Goal: Transaction & Acquisition: Purchase product/service

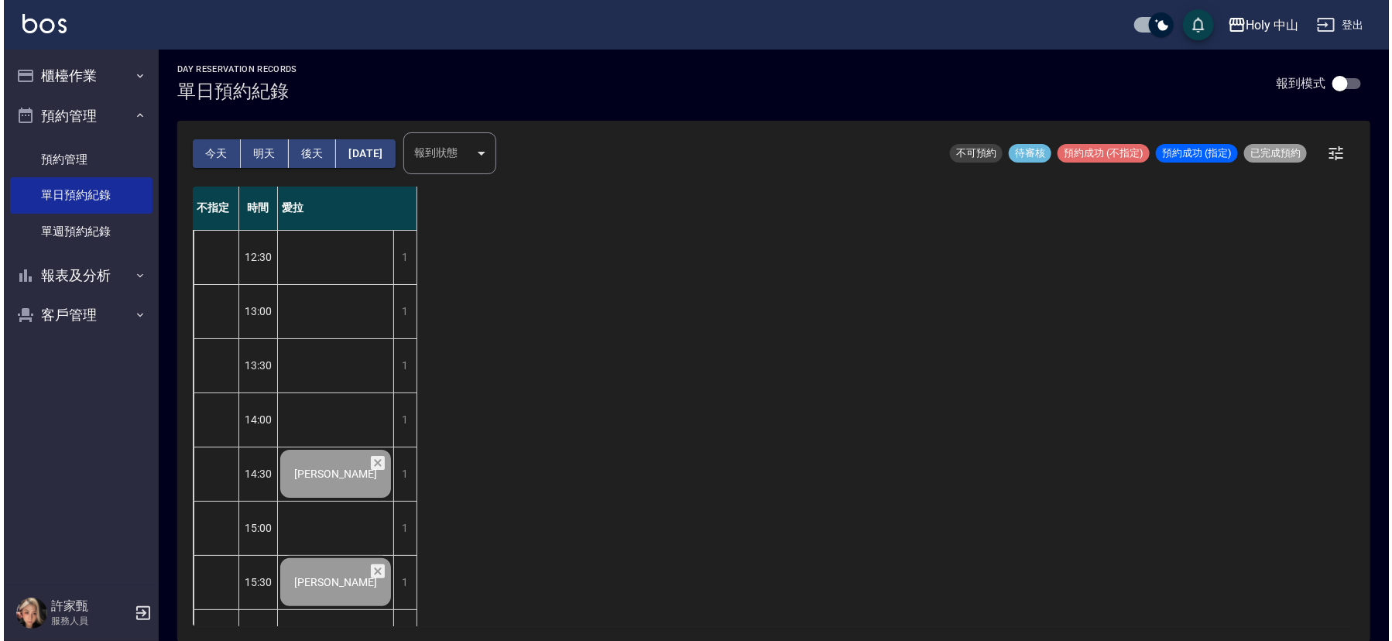
scroll to position [488, 0]
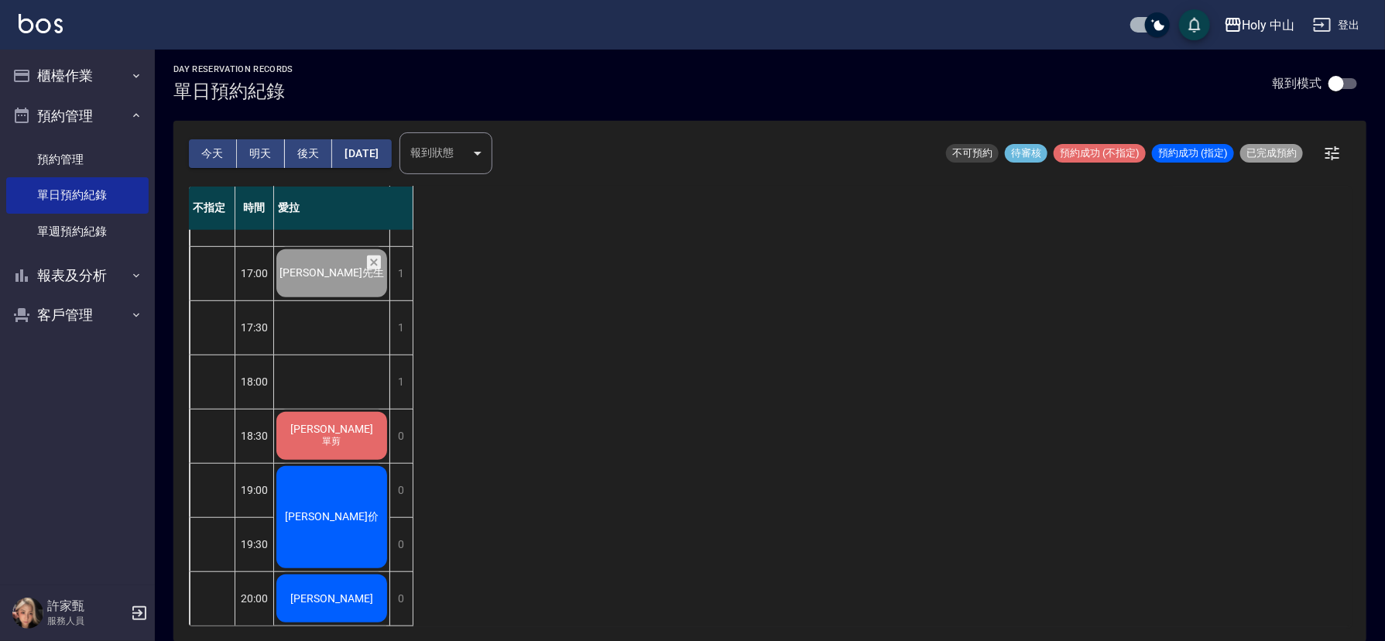
click at [343, 9] on span "[PERSON_NAME]" at bounding box center [331, 2] width 89 height 12
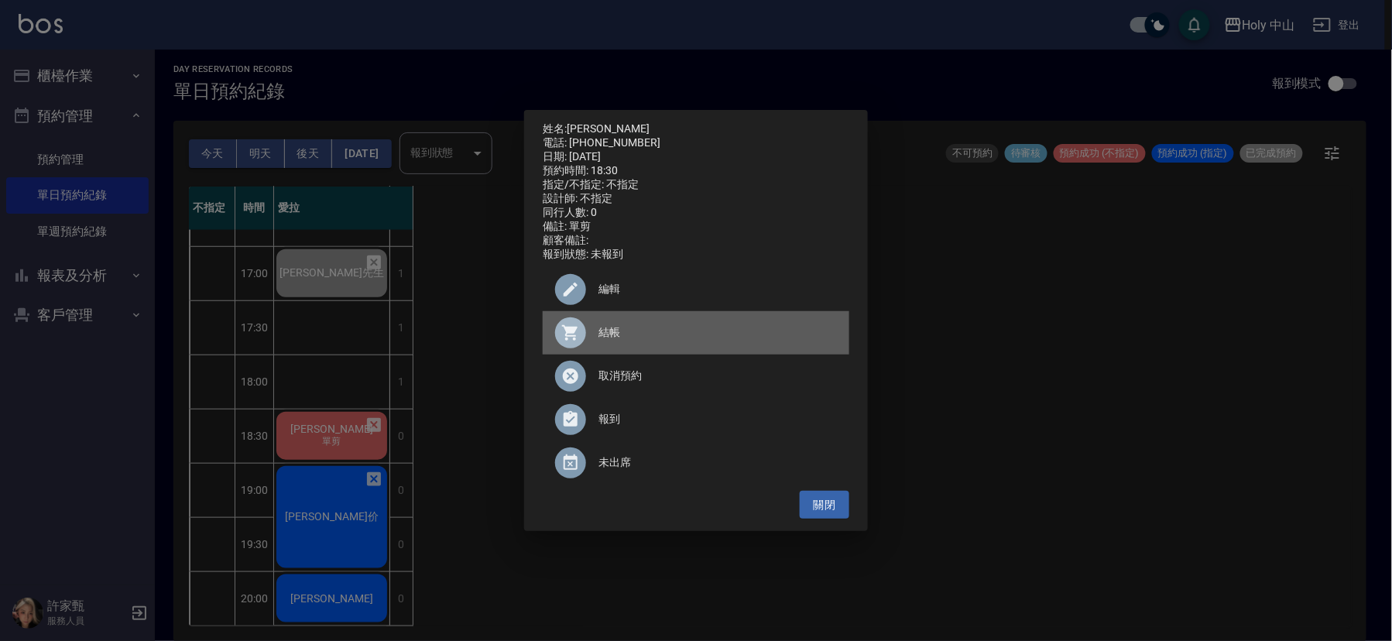
click at [617, 340] on span "結帳" at bounding box center [717, 332] width 238 height 16
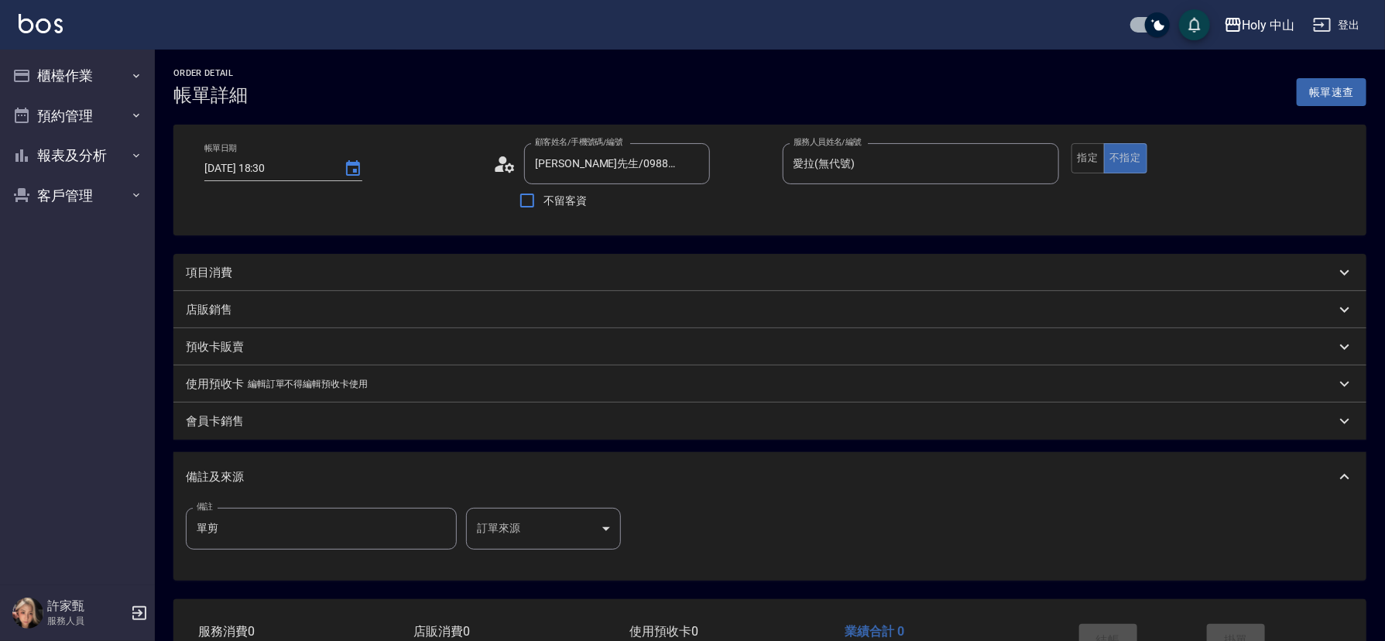
click at [394, 266] on div "項目消費" at bounding box center [761, 273] width 1150 height 16
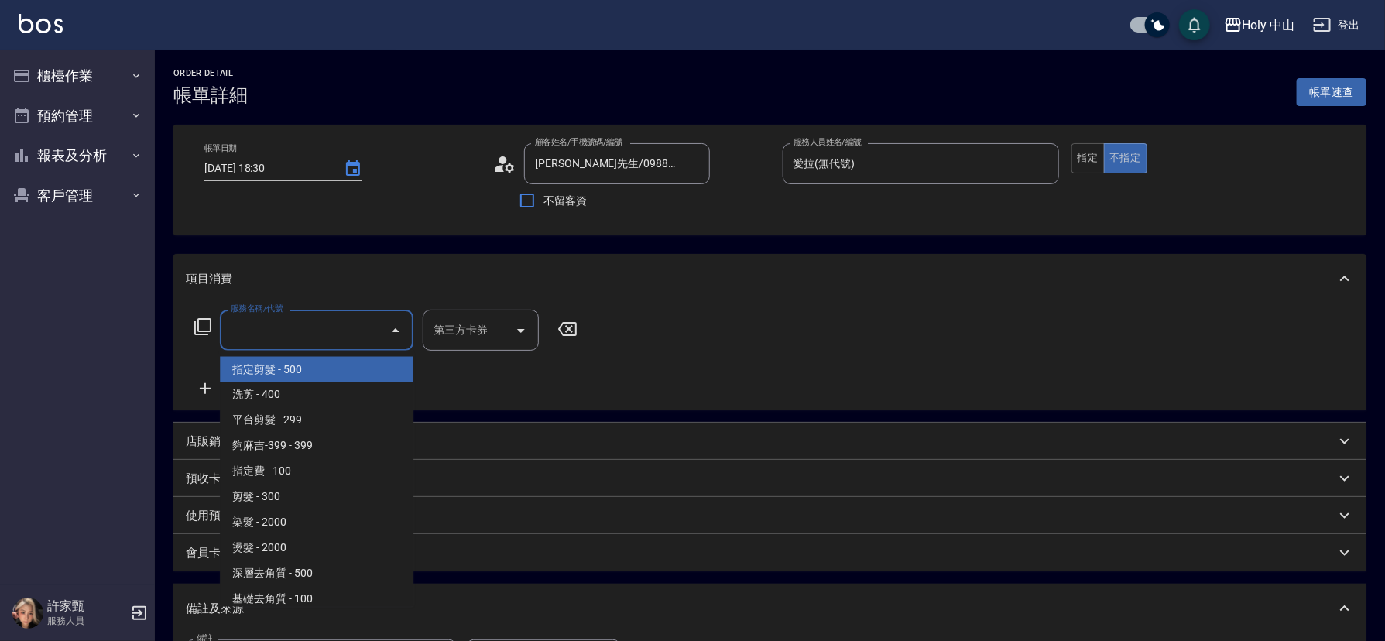
click at [244, 331] on input "服務名稱/代號" at bounding box center [305, 330] width 156 height 27
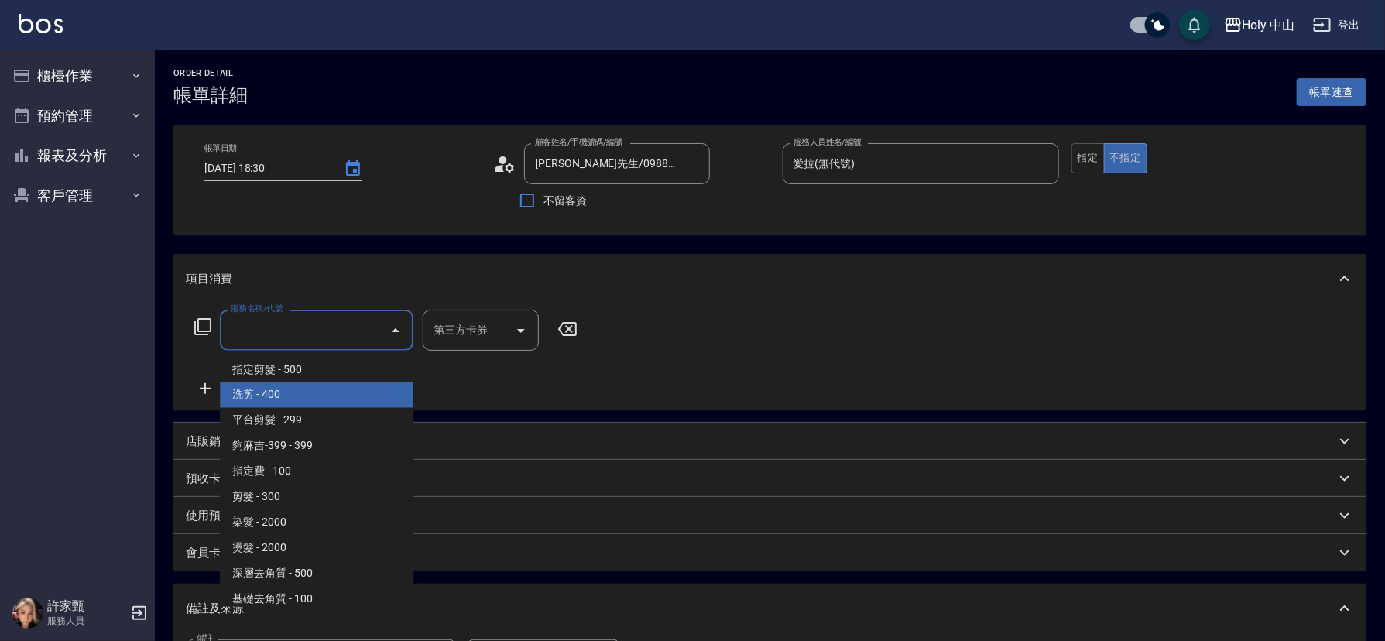
click at [273, 393] on span "洗剪 - 400" at bounding box center [317, 395] width 194 height 26
type input "洗剪(3)"
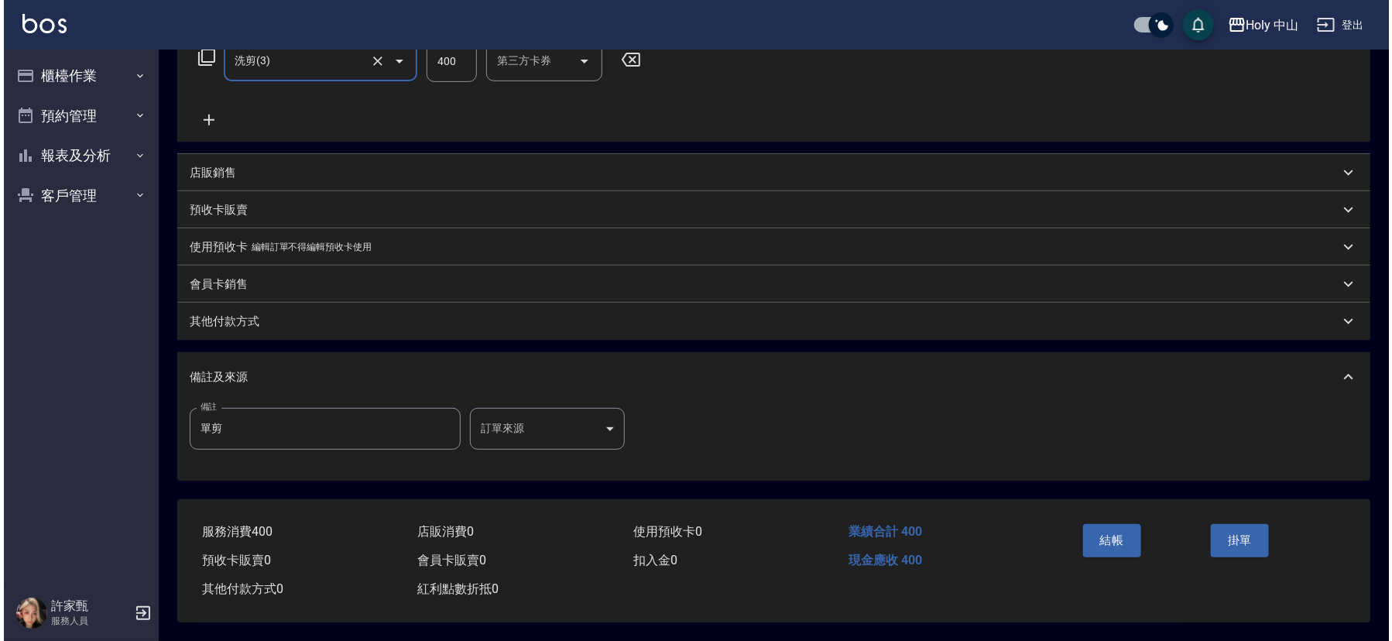
scroll to position [275, 0]
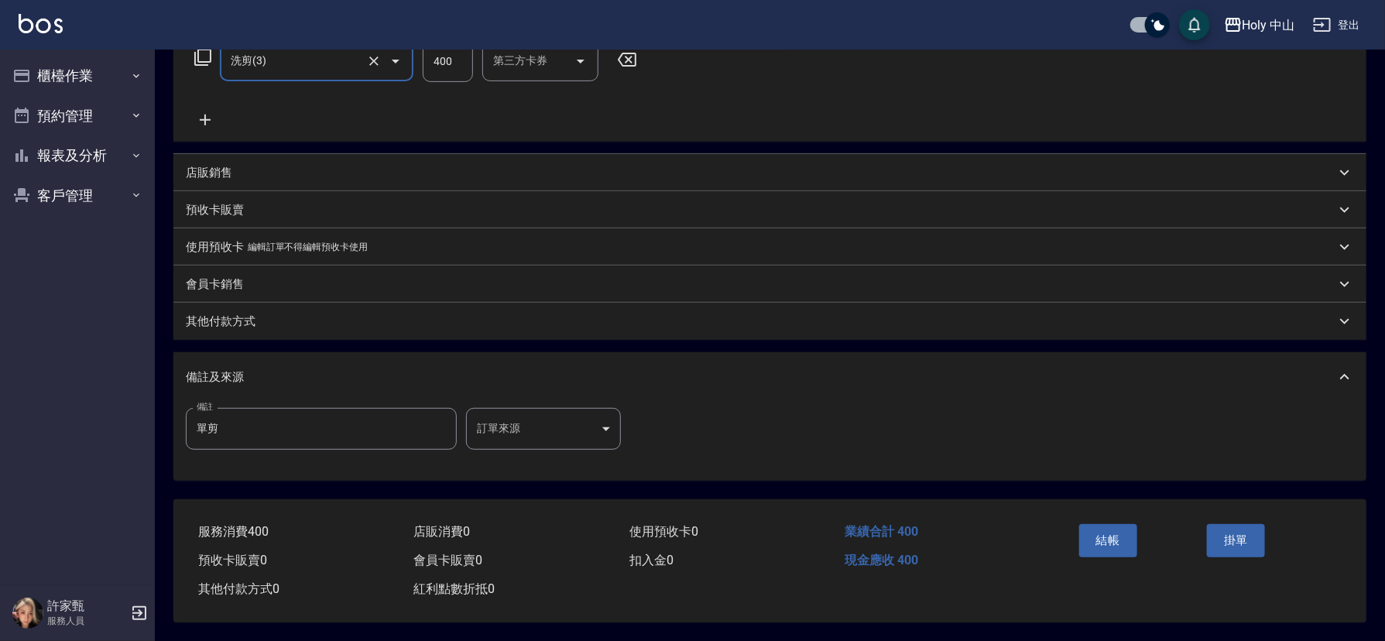
click at [534, 424] on body "Holy 中山 登出 櫃檯作業 打帳單 帳單列表 營業儀表板 現場電腦打卡 預約管理 預約管理 單日預約紀錄 單週預約紀錄 報表及分析 報表目錄 店家日報表 …" at bounding box center [692, 186] width 1385 height 910
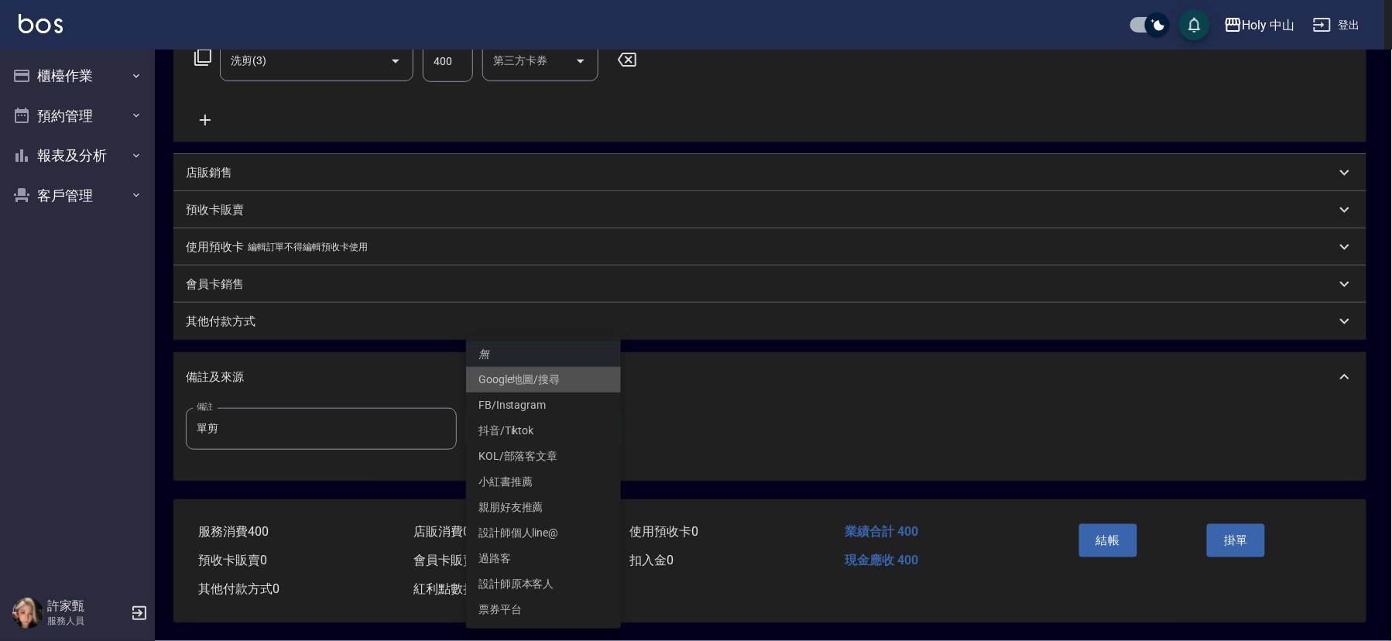
click at [561, 379] on li "Google地圖/搜尋" at bounding box center [543, 380] width 155 height 26
type input "Google地圖/搜尋"
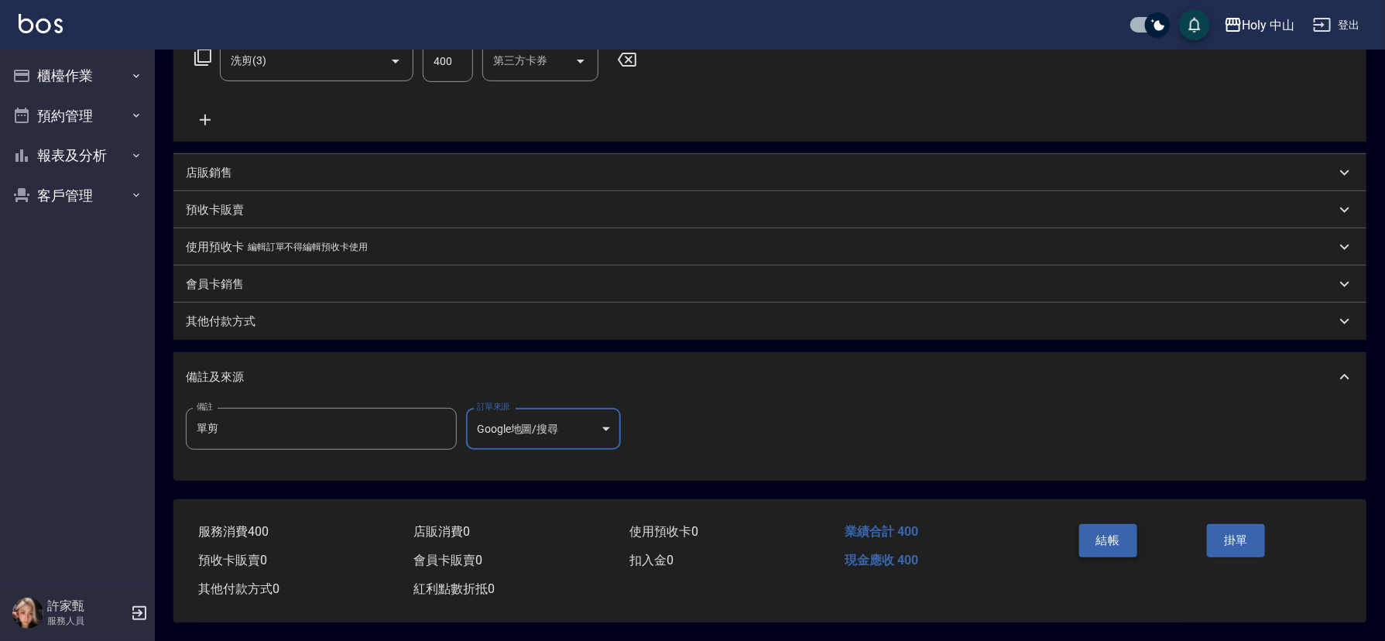
click at [1116, 533] on button "結帳" at bounding box center [1108, 540] width 58 height 33
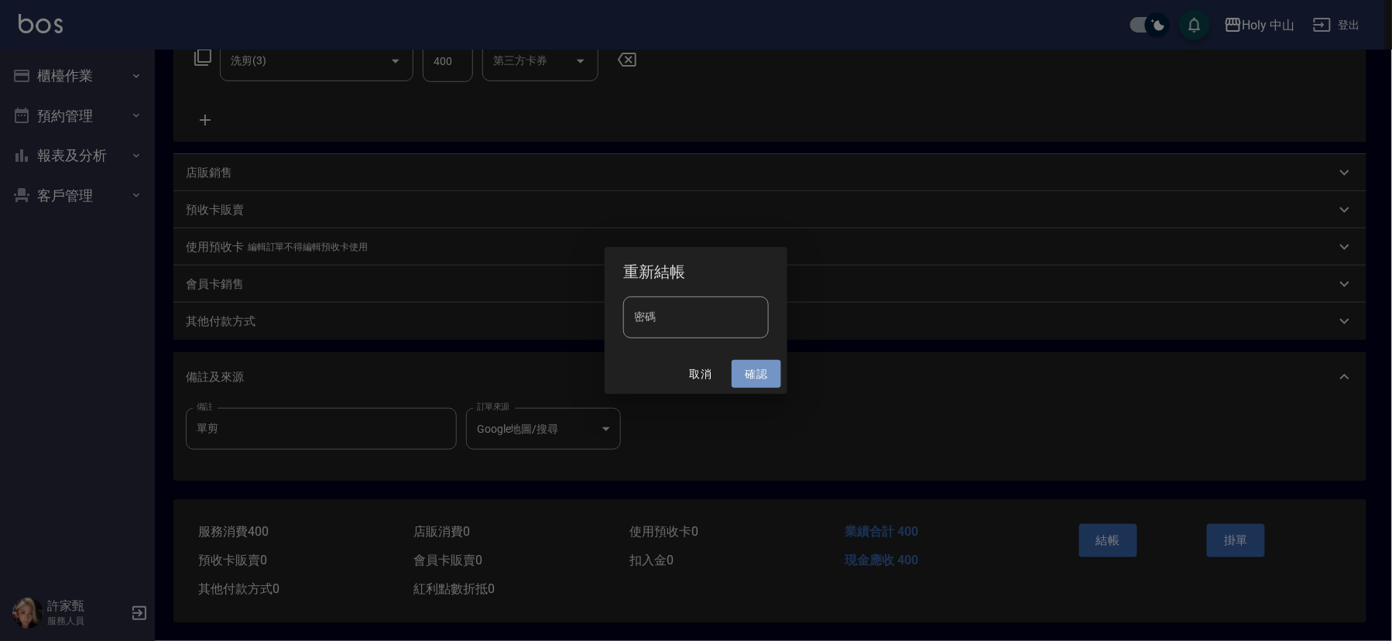
click at [753, 369] on button "確認" at bounding box center [757, 374] width 50 height 29
